Goal: Information Seeking & Learning: Understand process/instructions

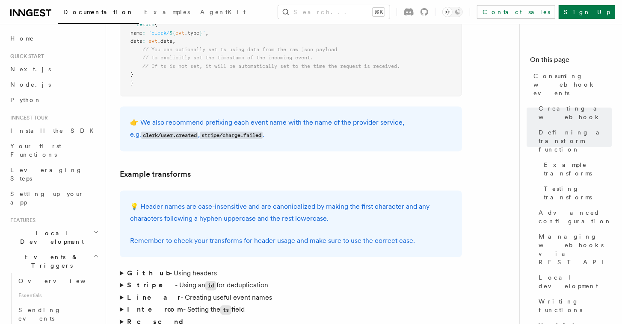
scroll to position [1182, 0]
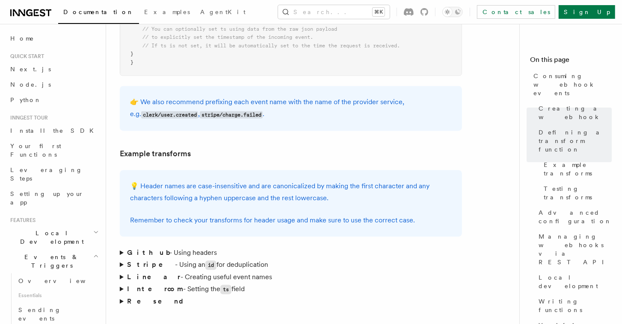
click at [139, 249] on strong "Github" at bounding box center [148, 253] width 42 height 8
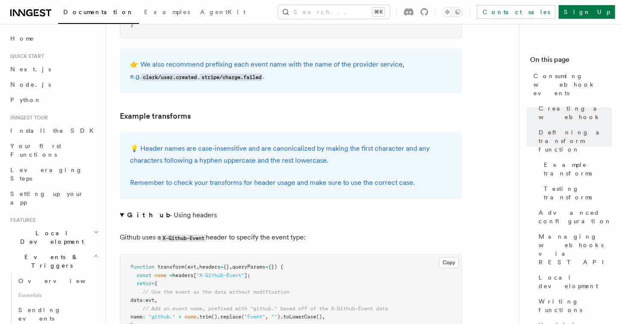
scroll to position [1224, 0]
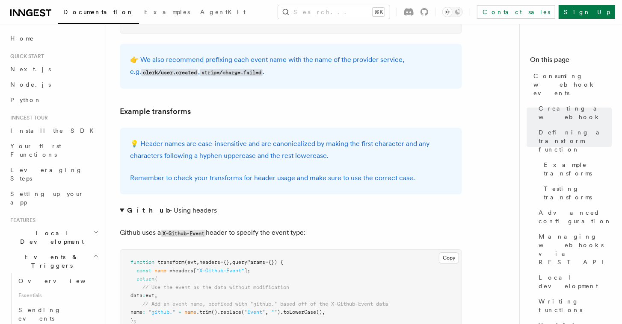
click at [125, 205] on summary "Github - Using headers" at bounding box center [291, 211] width 342 height 12
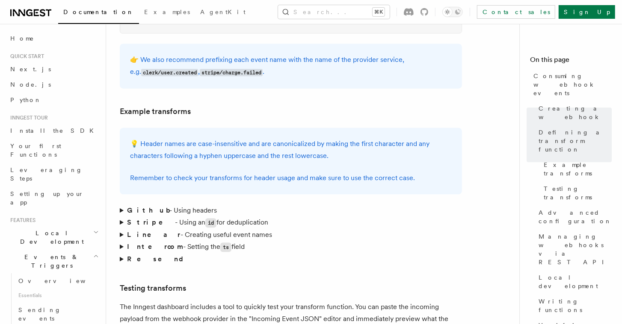
click at [130, 218] on strong "Stripe" at bounding box center [151, 222] width 48 height 8
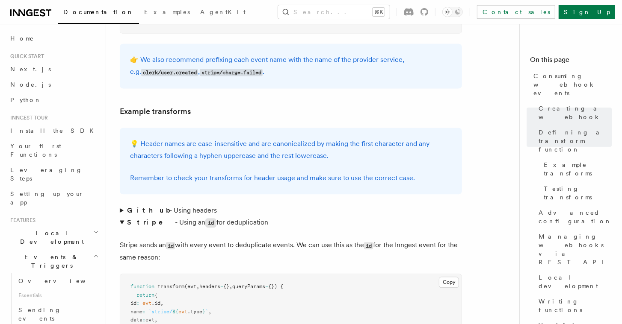
click at [122, 217] on summary "Stripe - Using an id for deduplication" at bounding box center [291, 223] width 342 height 12
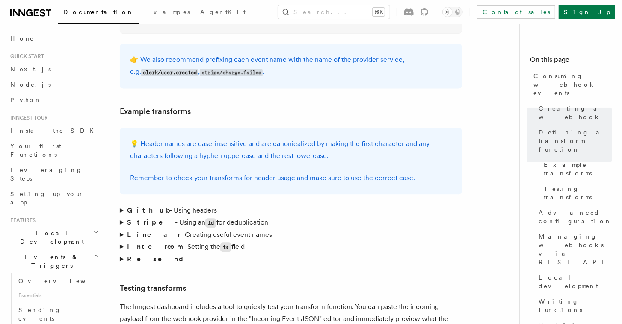
click at [122, 229] on summary "Linear - Creating useful event names" at bounding box center [291, 235] width 342 height 12
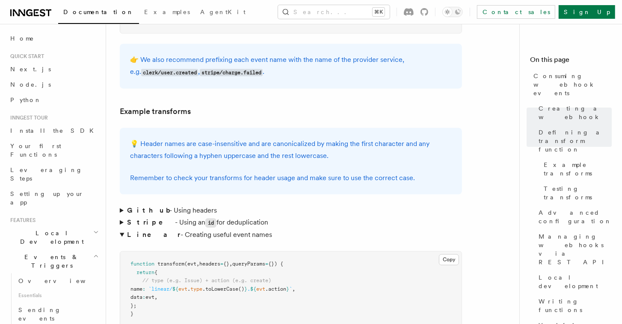
click at [122, 229] on summary "Linear - Creating useful event names" at bounding box center [291, 235] width 342 height 12
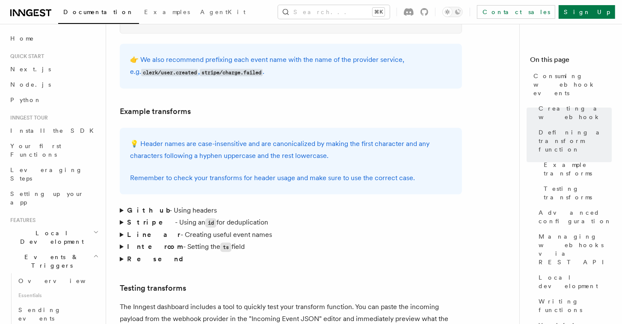
click at [127, 243] on strong "Intercom" at bounding box center [155, 247] width 56 height 8
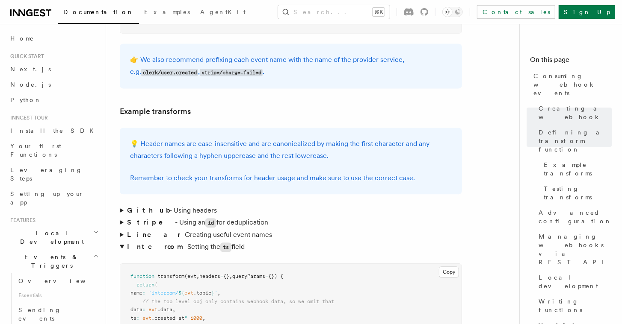
click at [127, 243] on strong "Intercom" at bounding box center [155, 247] width 56 height 8
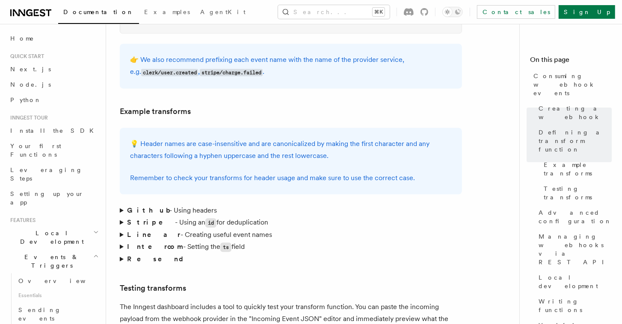
click at [129, 255] on strong "Resend" at bounding box center [158, 259] width 63 height 8
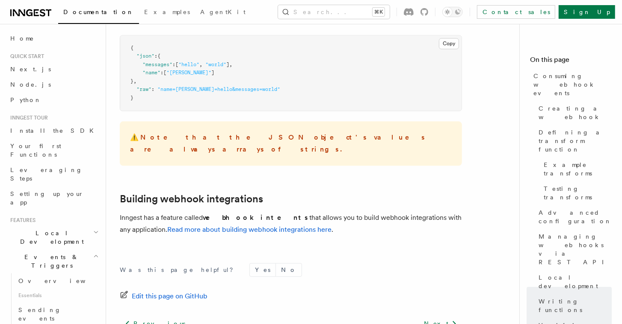
scroll to position [3526, 0]
click at [137, 315] on link "Previous" at bounding box center [155, 322] width 71 height 15
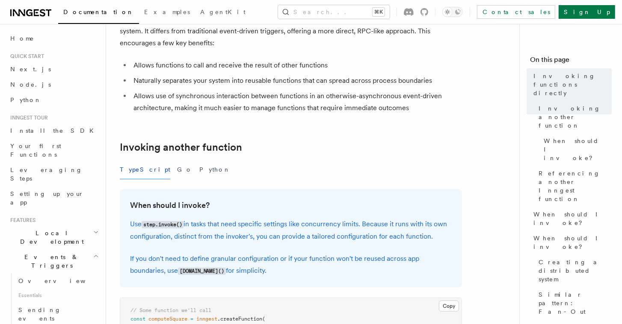
scroll to position [164, 0]
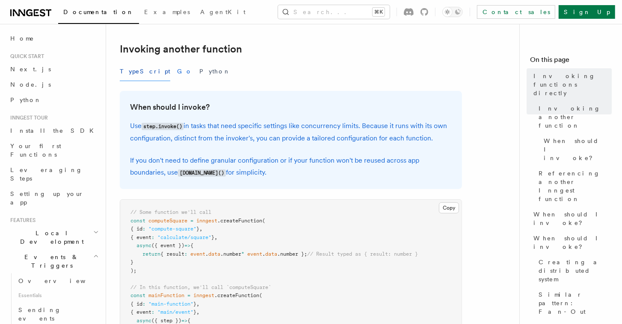
click at [177, 69] on button "Go" at bounding box center [184, 71] width 15 height 19
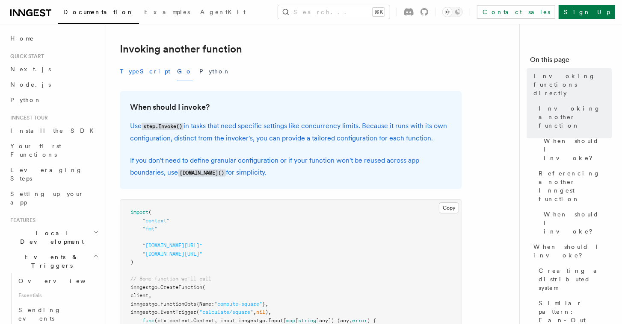
click at [135, 70] on button "TypeScript" at bounding box center [145, 71] width 50 height 19
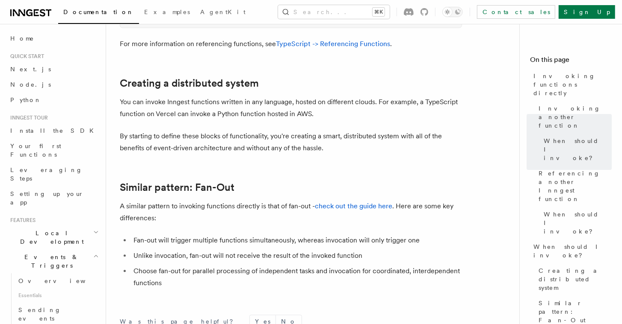
scroll to position [1216, 0]
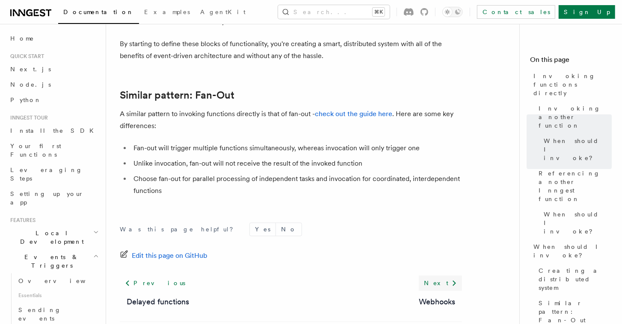
click at [445, 285] on link "Next" at bounding box center [439, 283] width 43 height 15
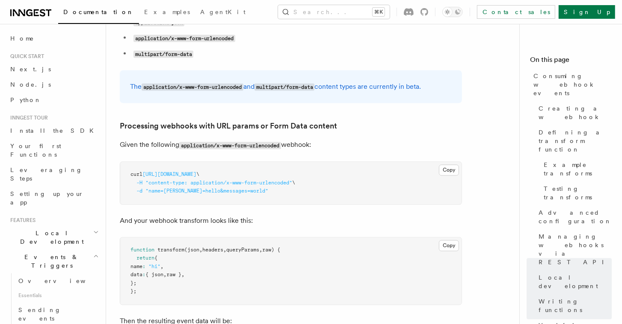
scroll to position [3240, 0]
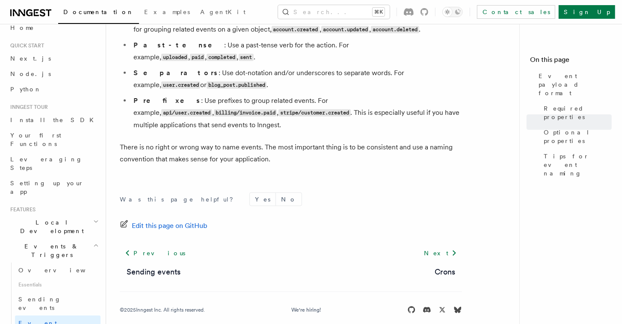
scroll to position [79, 0]
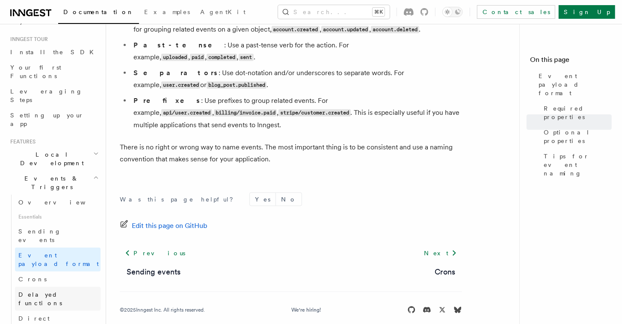
click at [57, 292] on span "Delayed functions" at bounding box center [40, 299] width 44 height 15
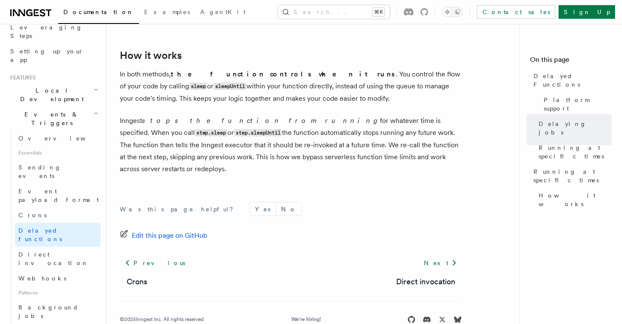
scroll to position [147, 0]
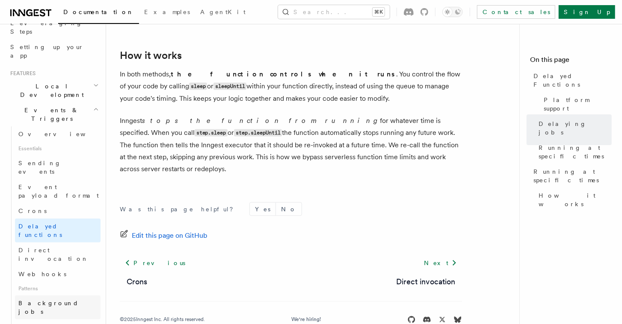
click at [53, 300] on span "Background jobs" at bounding box center [48, 307] width 60 height 15
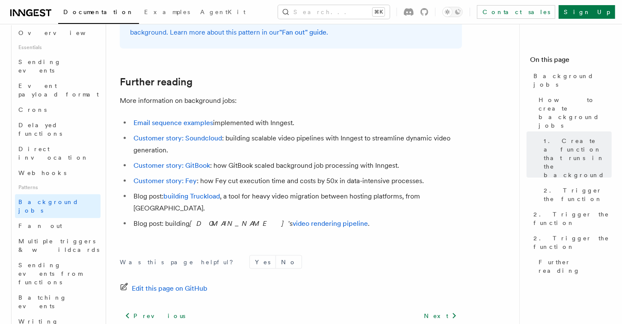
scroll to position [298, 0]
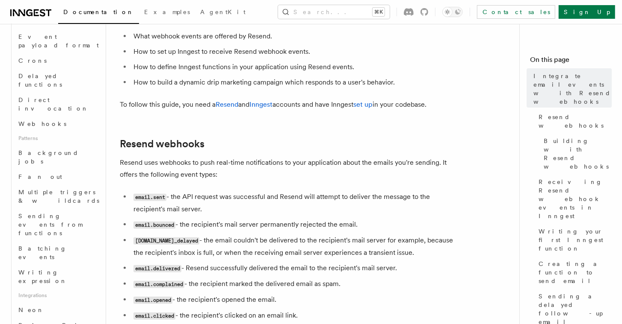
scroll to position [253, 0]
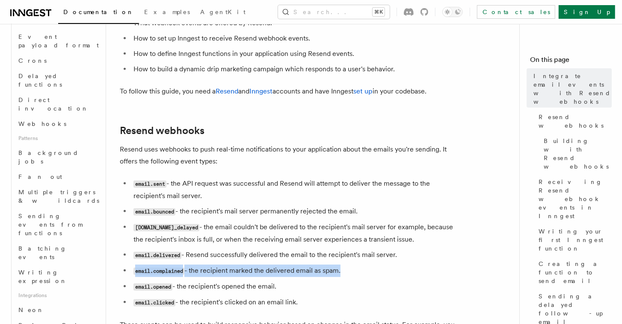
drag, startPoint x: 336, startPoint y: 272, endPoint x: 118, endPoint y: 266, distance: 218.5
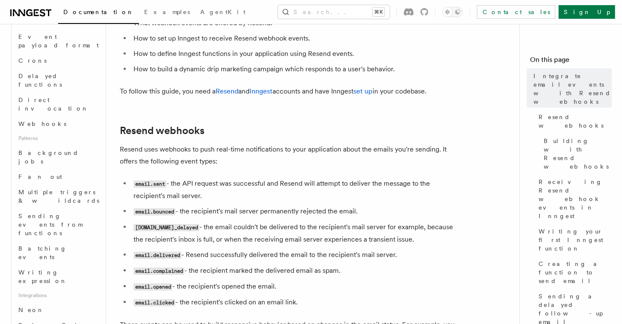
click at [265, 283] on li "email.opened - the recipient's opened the email." at bounding box center [296, 287] width 331 height 12
drag, startPoint x: 345, startPoint y: 270, endPoint x: 134, endPoint y: 265, distance: 210.8
click at [134, 265] on li "email.complained - the recipient marked the delivered email as spam." at bounding box center [296, 271] width 331 height 12
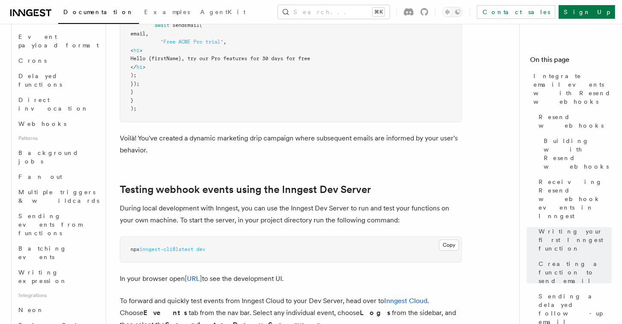
scroll to position [5915, 0]
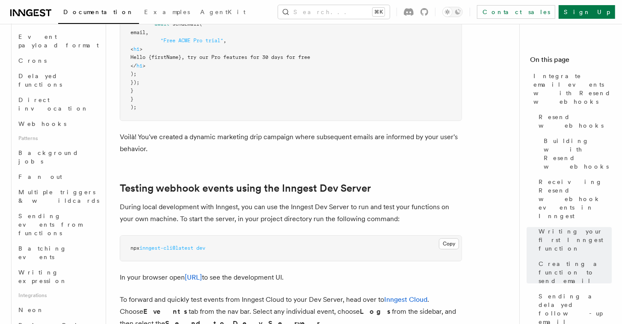
click at [205, 245] on span "dev" at bounding box center [200, 248] width 9 height 6
drag, startPoint x: 206, startPoint y: 199, endPoint x: 126, endPoint y: 199, distance: 80.4
click at [126, 236] on pre "npx inngest-cli@latest dev" at bounding box center [290, 249] width 341 height 26
copy span "npx inngest-cli@latest dev"
